Goal: Transaction & Acquisition: Download file/media

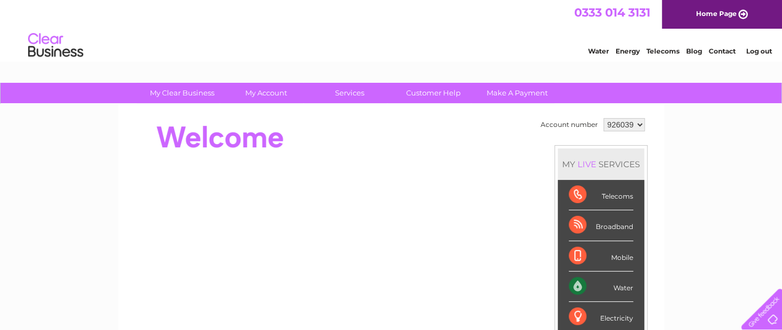
click at [593, 291] on div "Water" at bounding box center [601, 286] width 65 height 30
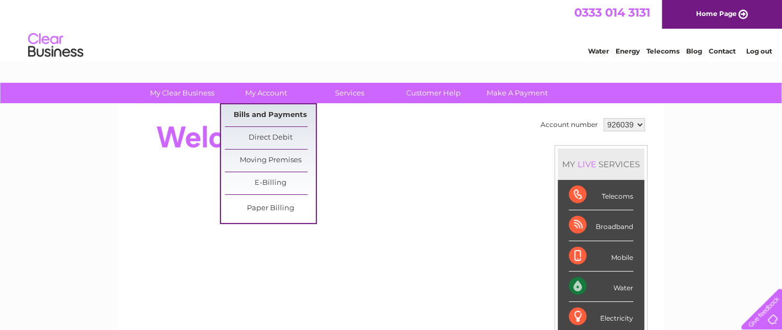
click at [251, 108] on link "Bills and Payments" at bounding box center [270, 115] width 91 height 22
click at [246, 114] on link "Bills and Payments" at bounding box center [270, 115] width 91 height 22
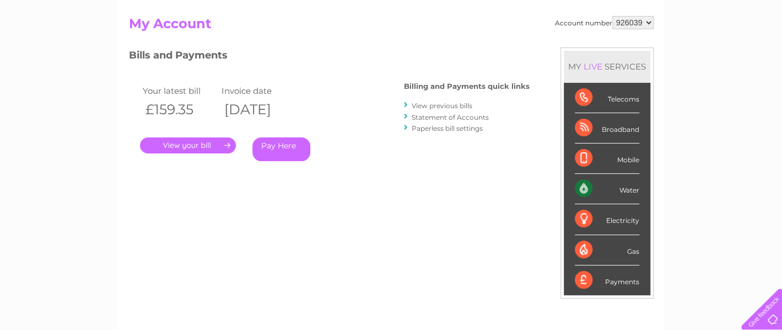
click at [434, 103] on link "View previous bills" at bounding box center [442, 105] width 61 height 8
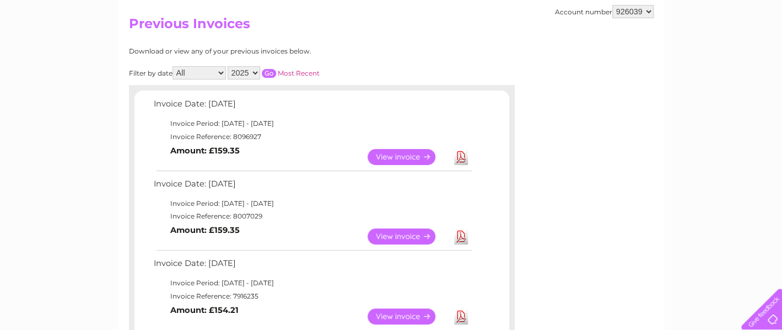
scroll to position [221, 0]
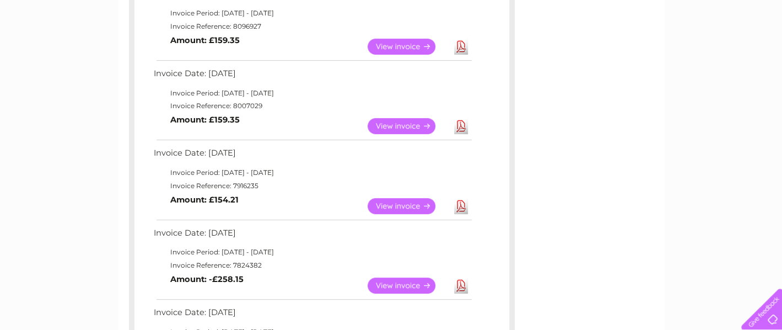
click at [395, 202] on link "View" at bounding box center [408, 206] width 81 height 16
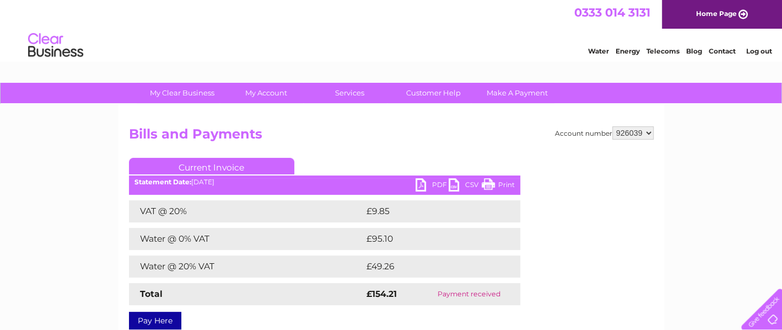
click at [422, 185] on link "PDF" at bounding box center [432, 186] width 33 height 16
click at [436, 184] on link "PDF" at bounding box center [432, 186] width 33 height 16
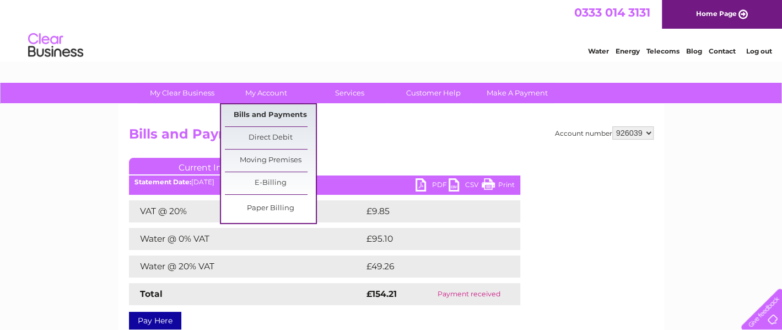
click at [267, 115] on link "Bills and Payments" at bounding box center [270, 115] width 91 height 22
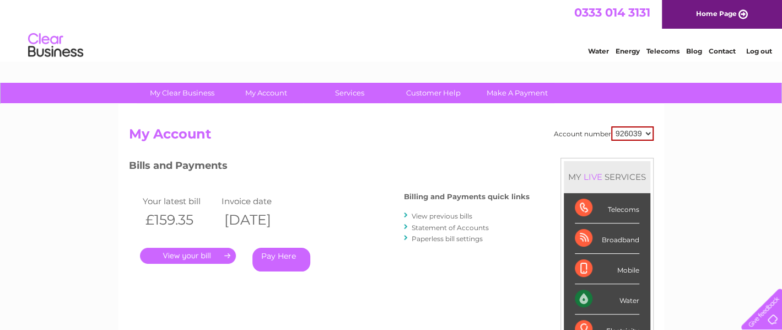
click at [435, 214] on link "View previous bills" at bounding box center [442, 216] width 61 height 8
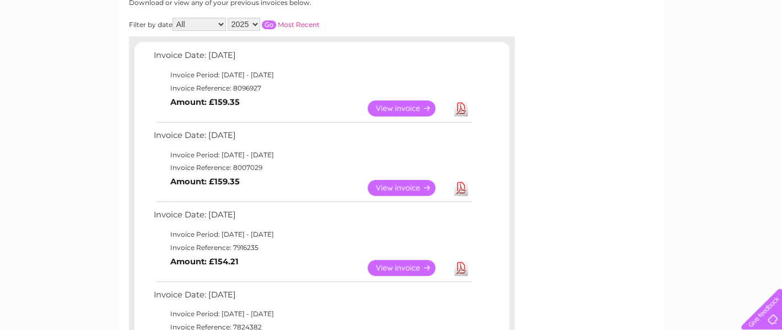
scroll to position [221, 0]
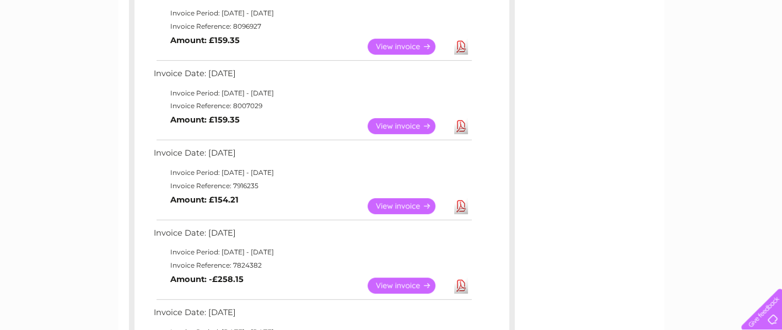
click at [460, 201] on link "Download" at bounding box center [461, 206] width 14 height 16
click at [462, 126] on link "Download" at bounding box center [461, 126] width 14 height 16
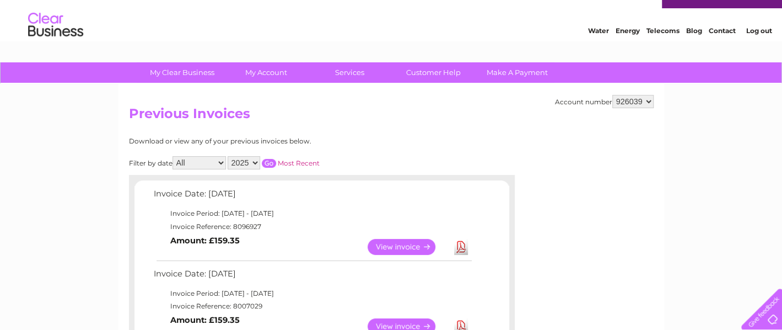
scroll to position [0, 0]
